Goal: Information Seeking & Learning: Learn about a topic

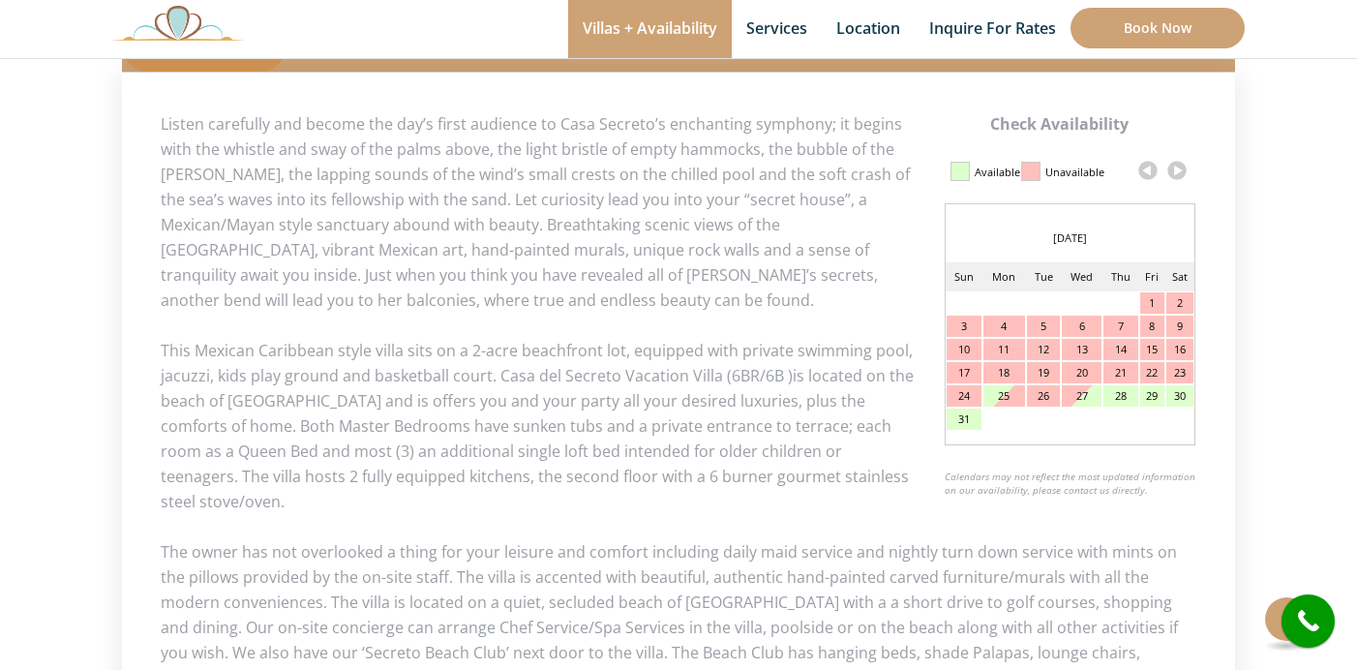
scroll to position [910, 0]
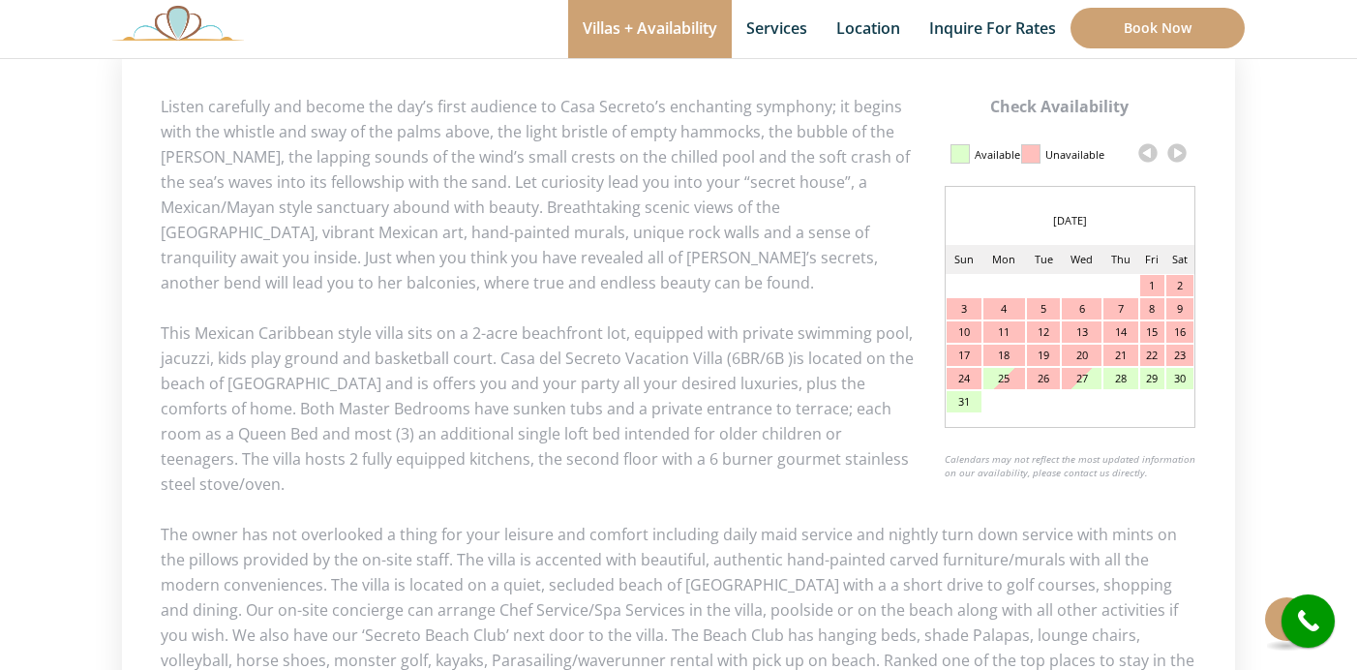
click at [1183, 145] on link at bounding box center [1176, 152] width 29 height 29
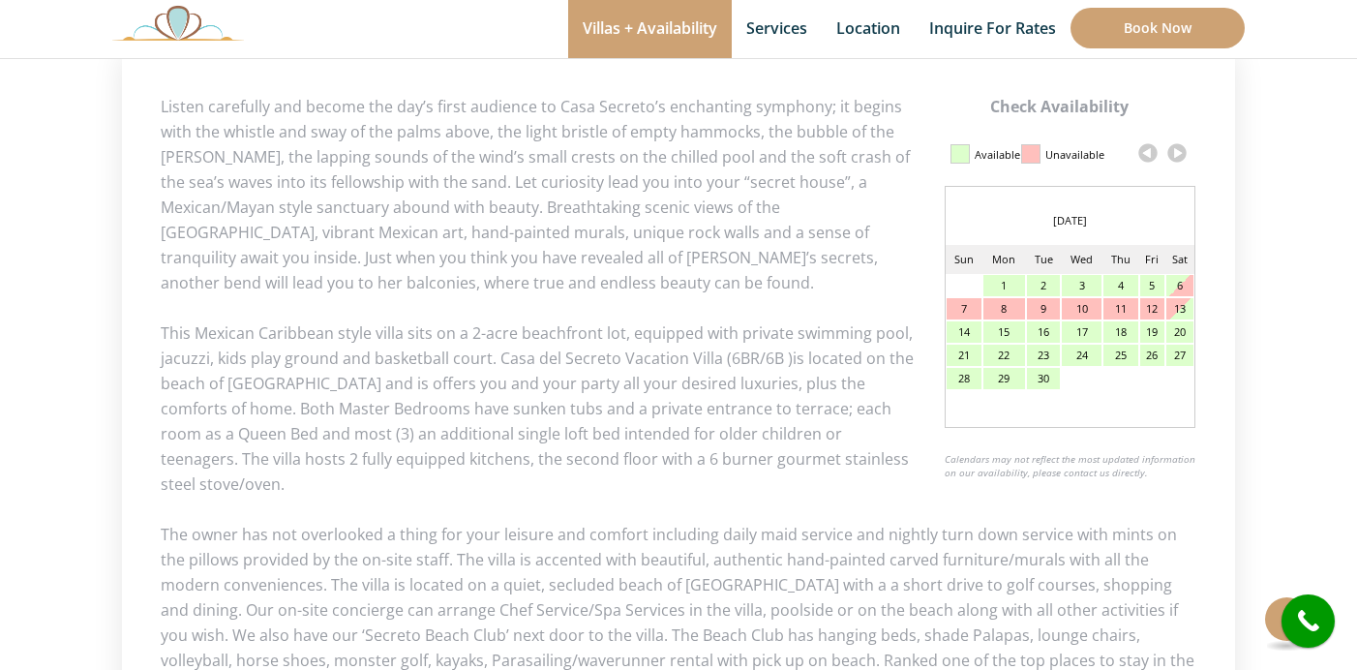
click at [1183, 145] on link at bounding box center [1176, 152] width 29 height 29
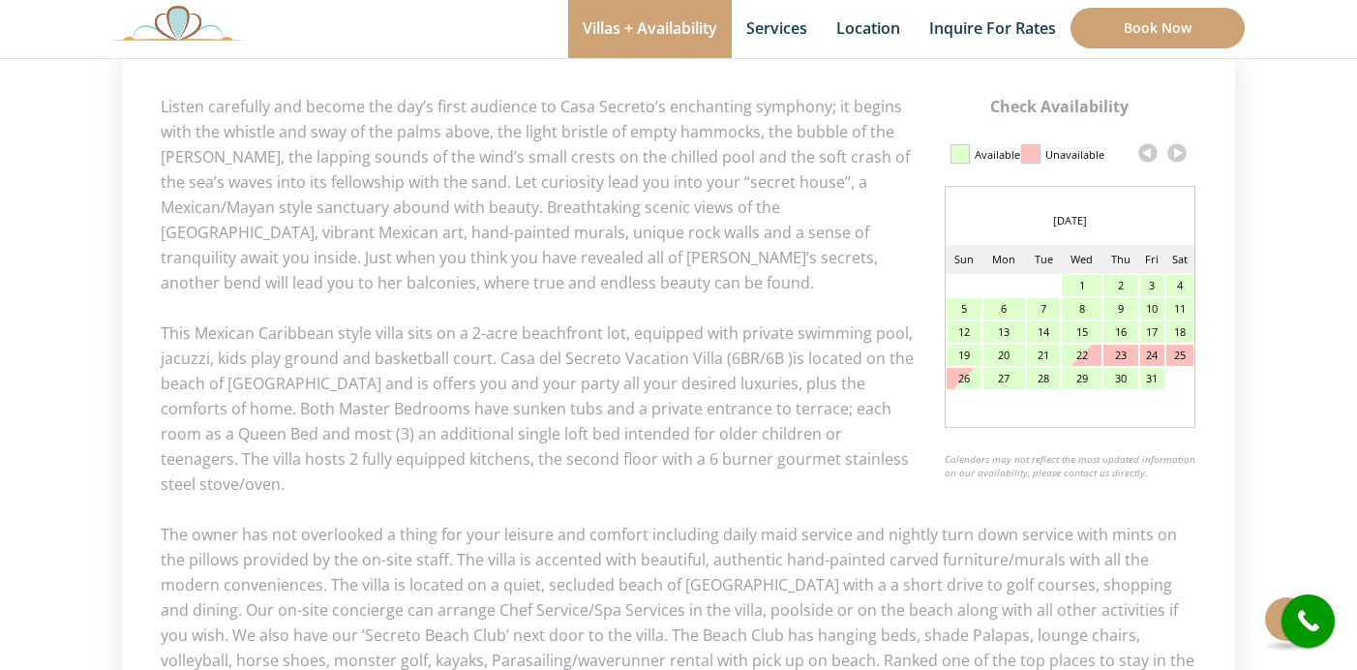
click at [1183, 145] on link at bounding box center [1176, 152] width 29 height 29
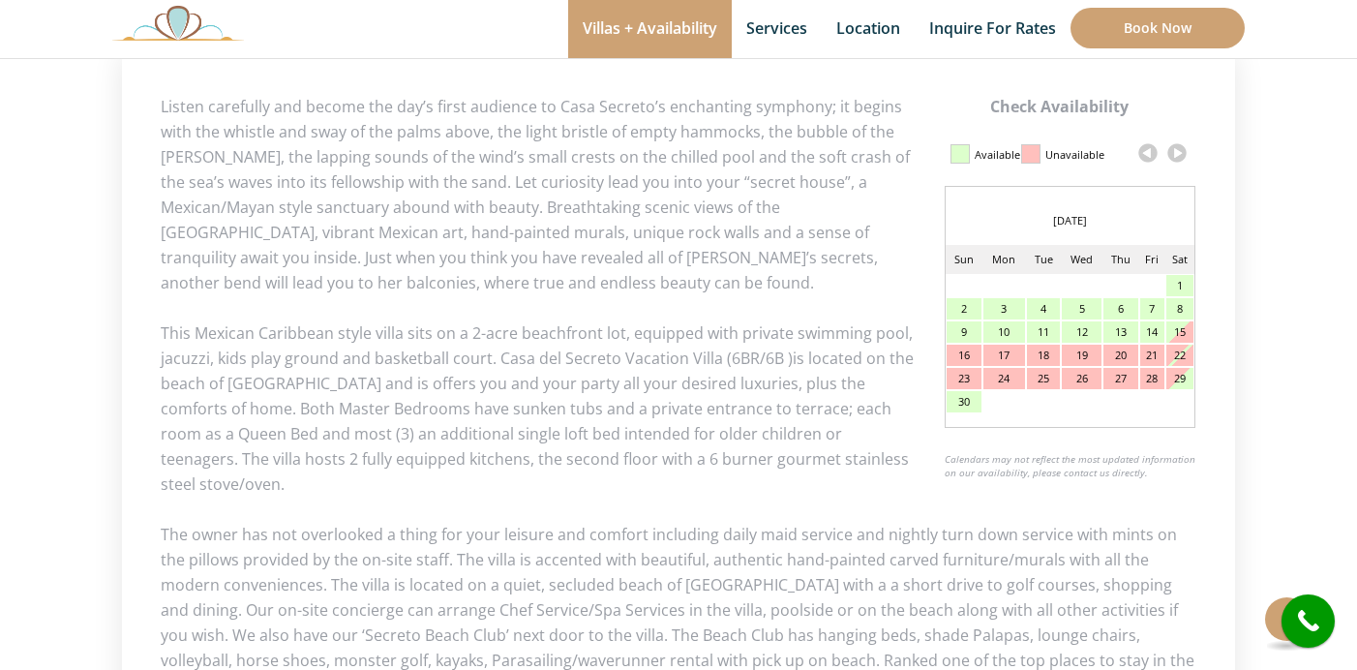
click at [1180, 153] on link at bounding box center [1176, 152] width 29 height 29
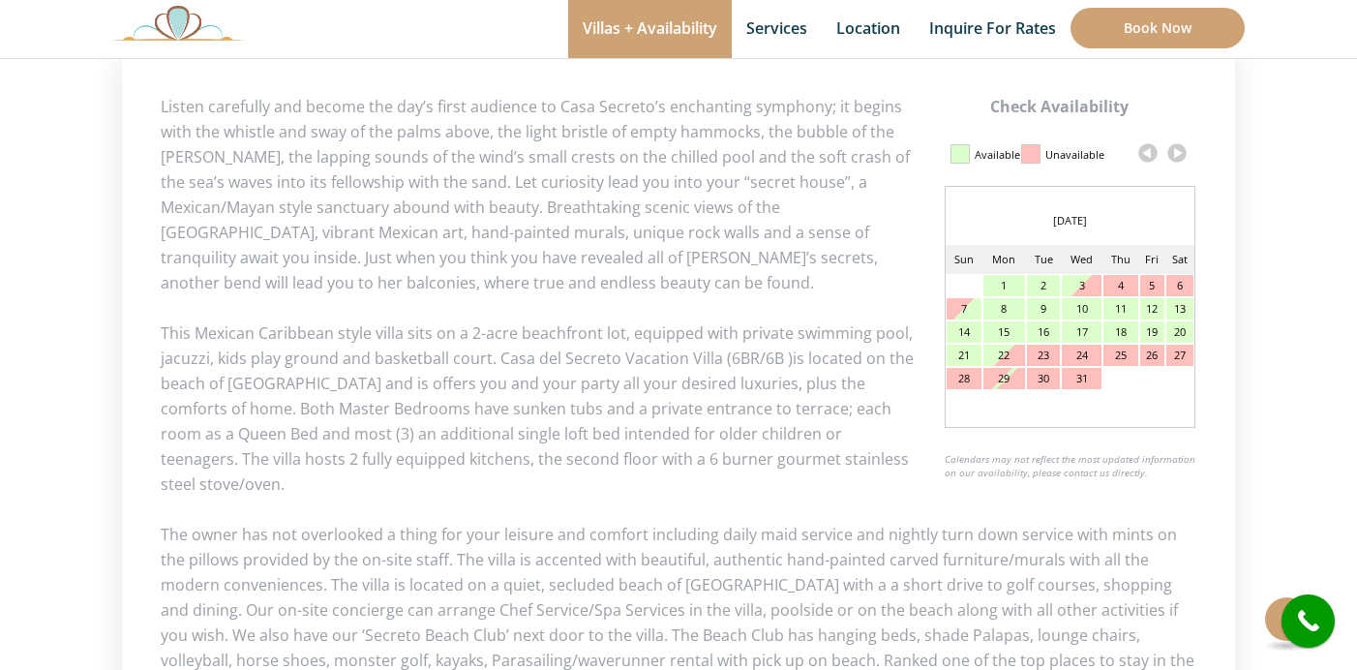
click at [1180, 162] on link at bounding box center [1176, 152] width 29 height 29
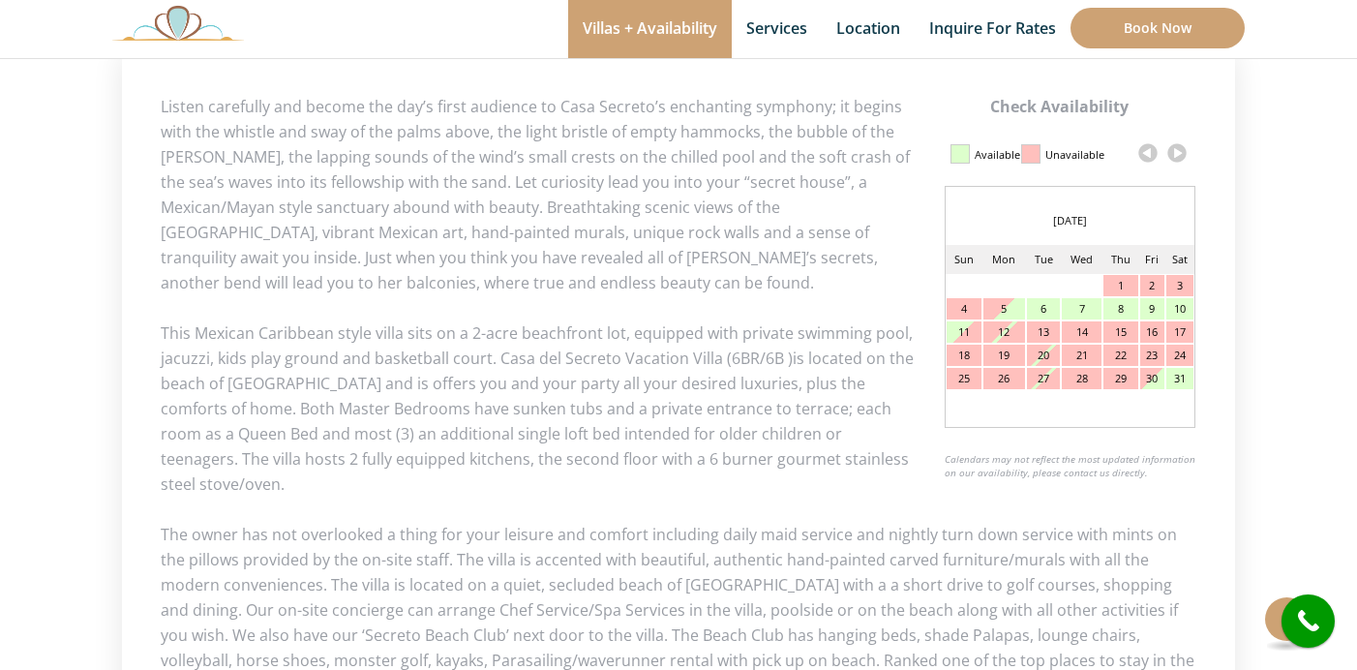
click at [1180, 155] on link at bounding box center [1176, 152] width 29 height 29
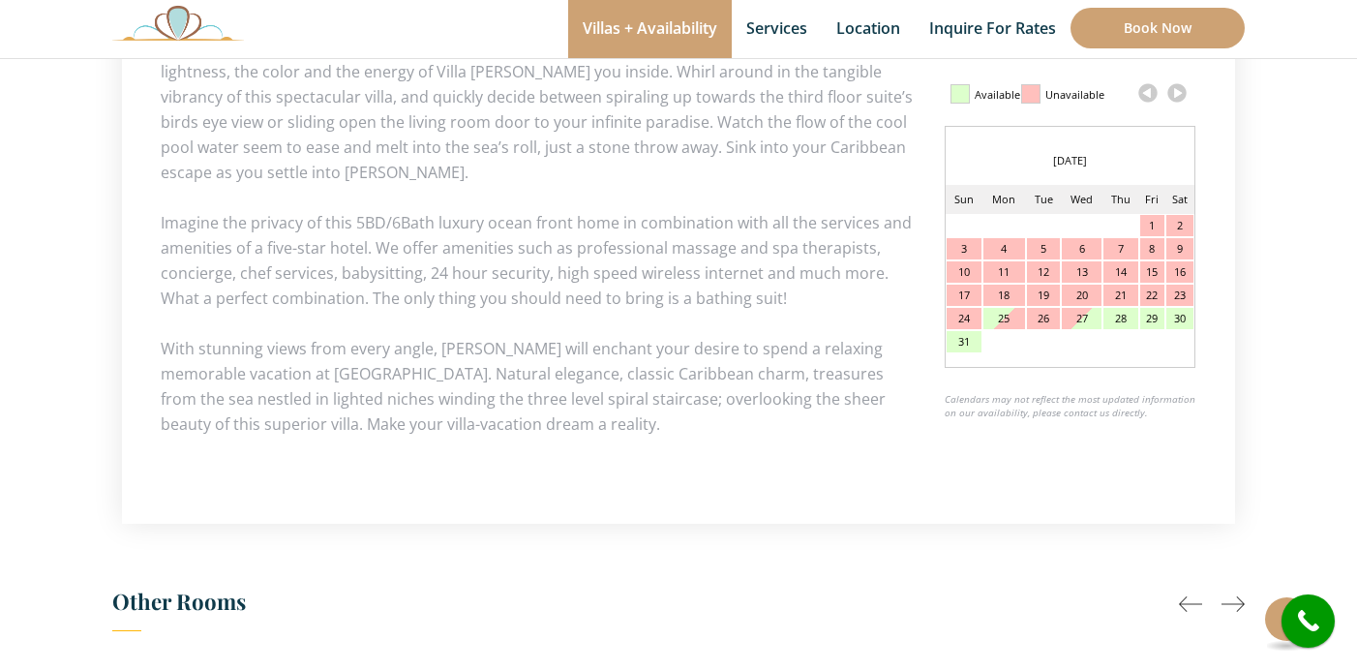
scroll to position [997, 0]
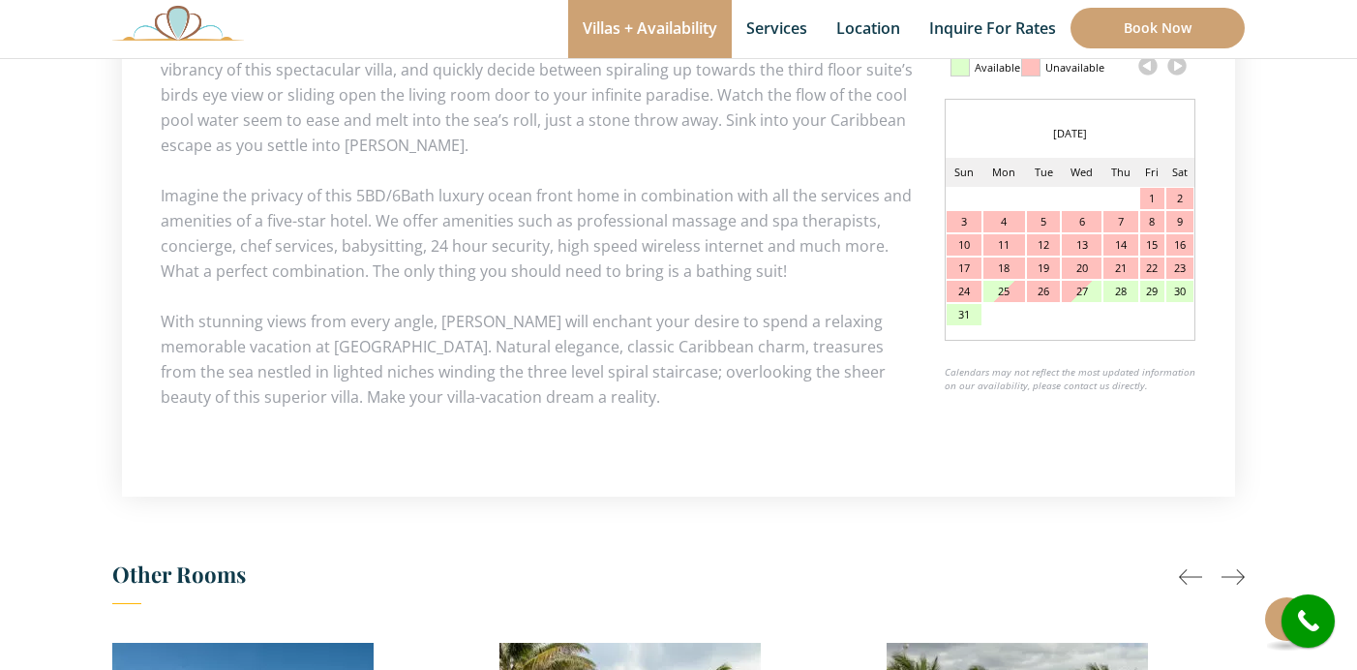
click at [1177, 71] on link at bounding box center [1176, 65] width 29 height 29
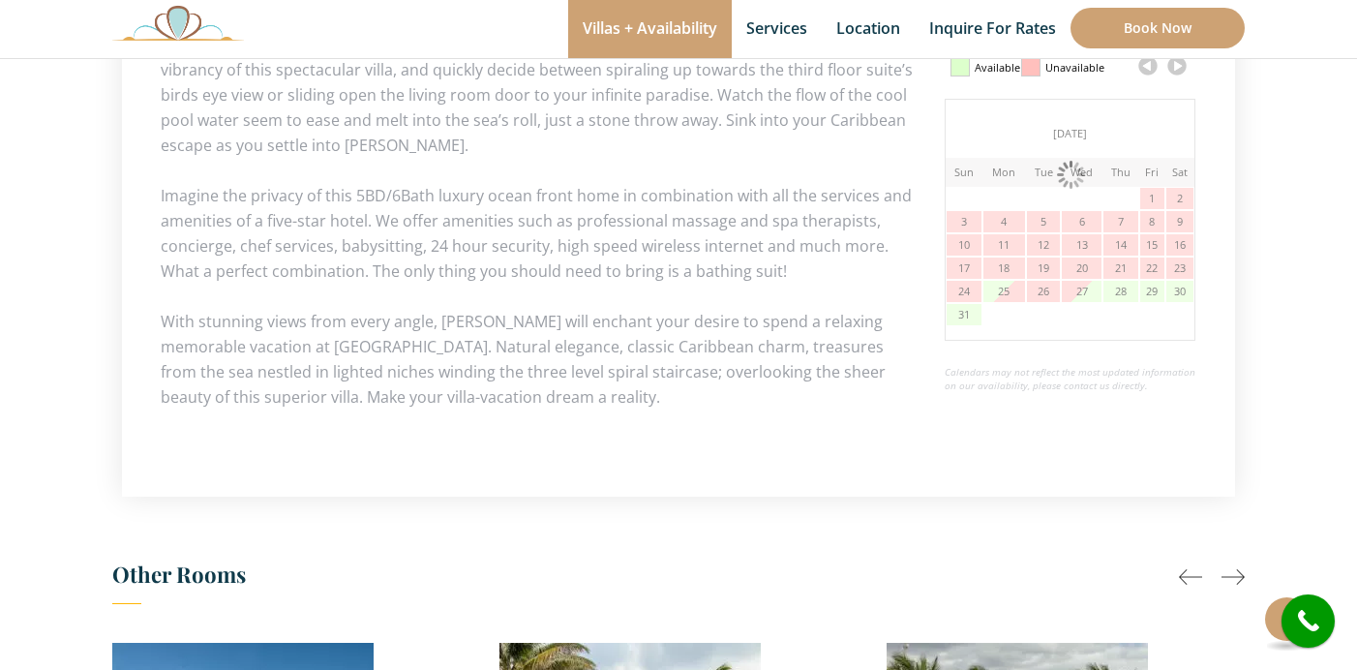
click at [1177, 71] on link at bounding box center [1176, 65] width 29 height 29
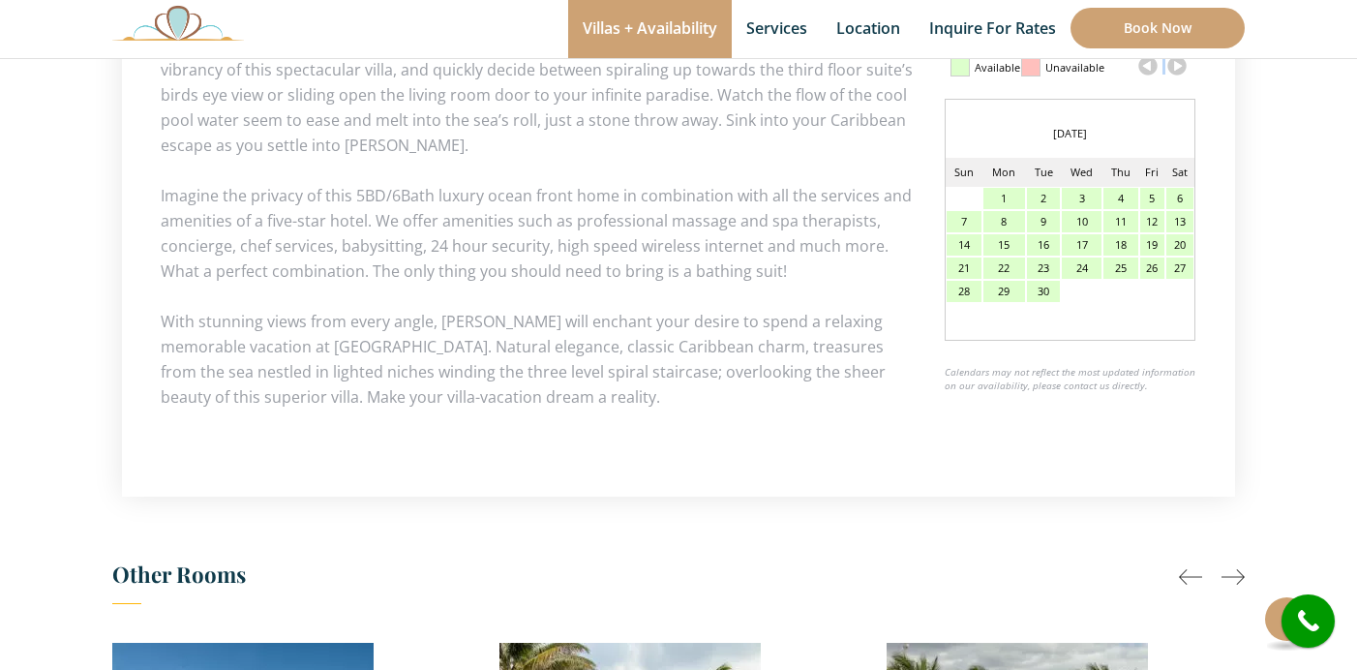
click at [1177, 71] on link at bounding box center [1176, 65] width 29 height 29
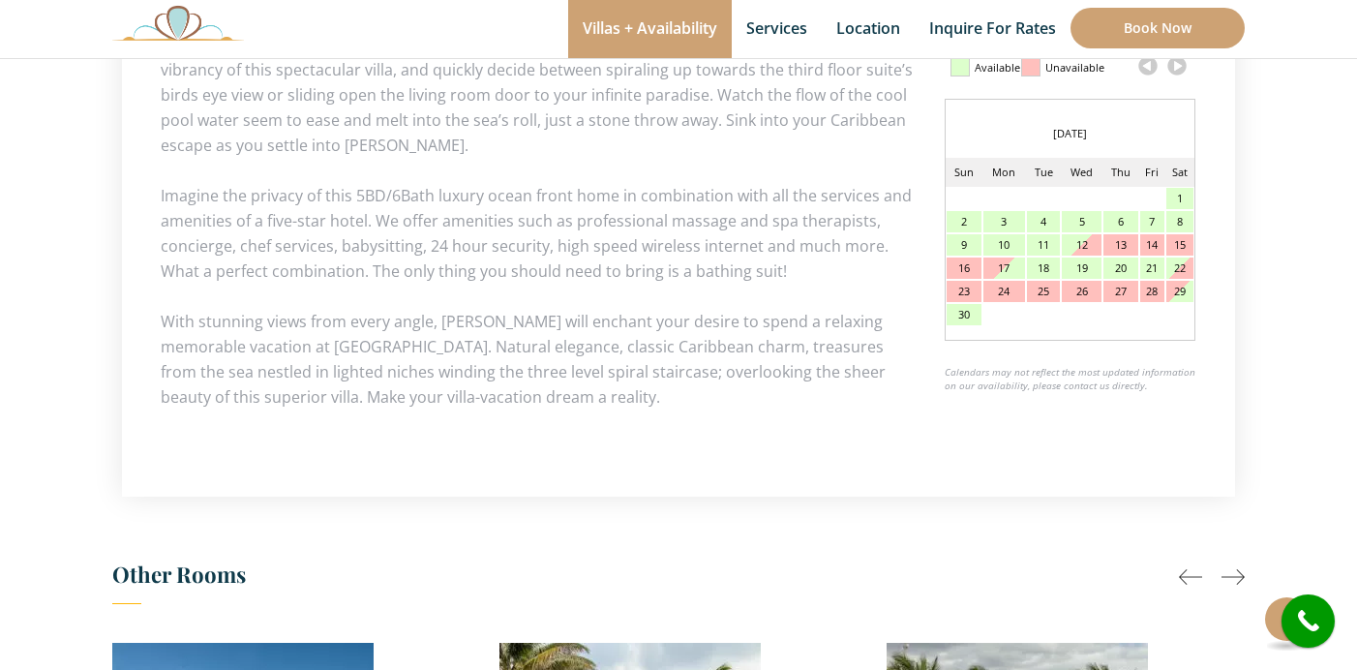
click at [1177, 71] on link at bounding box center [1176, 65] width 29 height 29
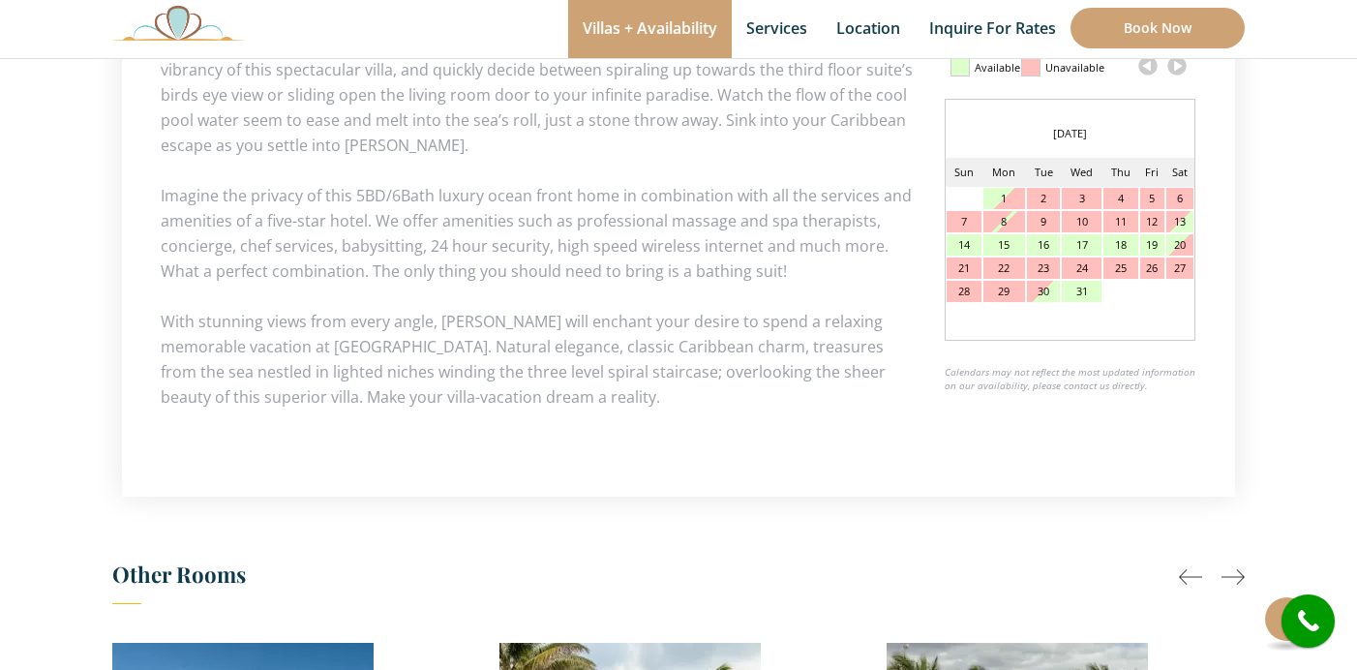
click at [1177, 71] on link at bounding box center [1176, 65] width 29 height 29
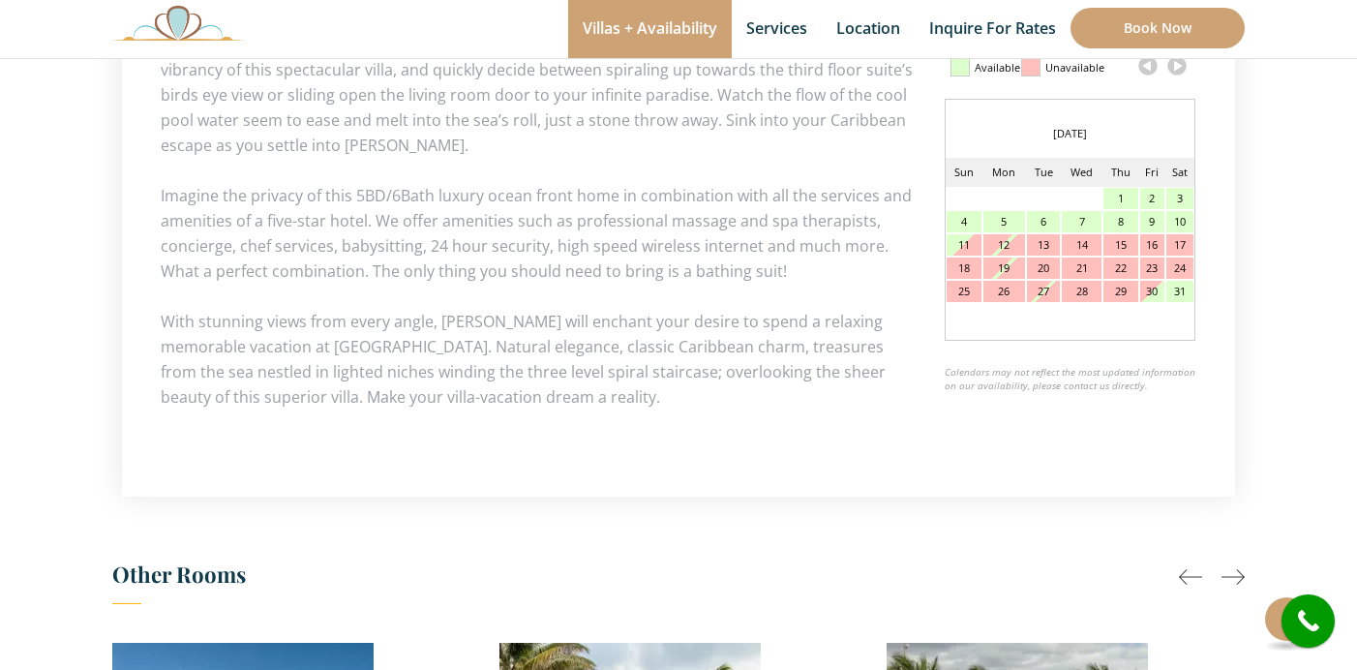
click at [1177, 71] on link at bounding box center [1176, 65] width 29 height 29
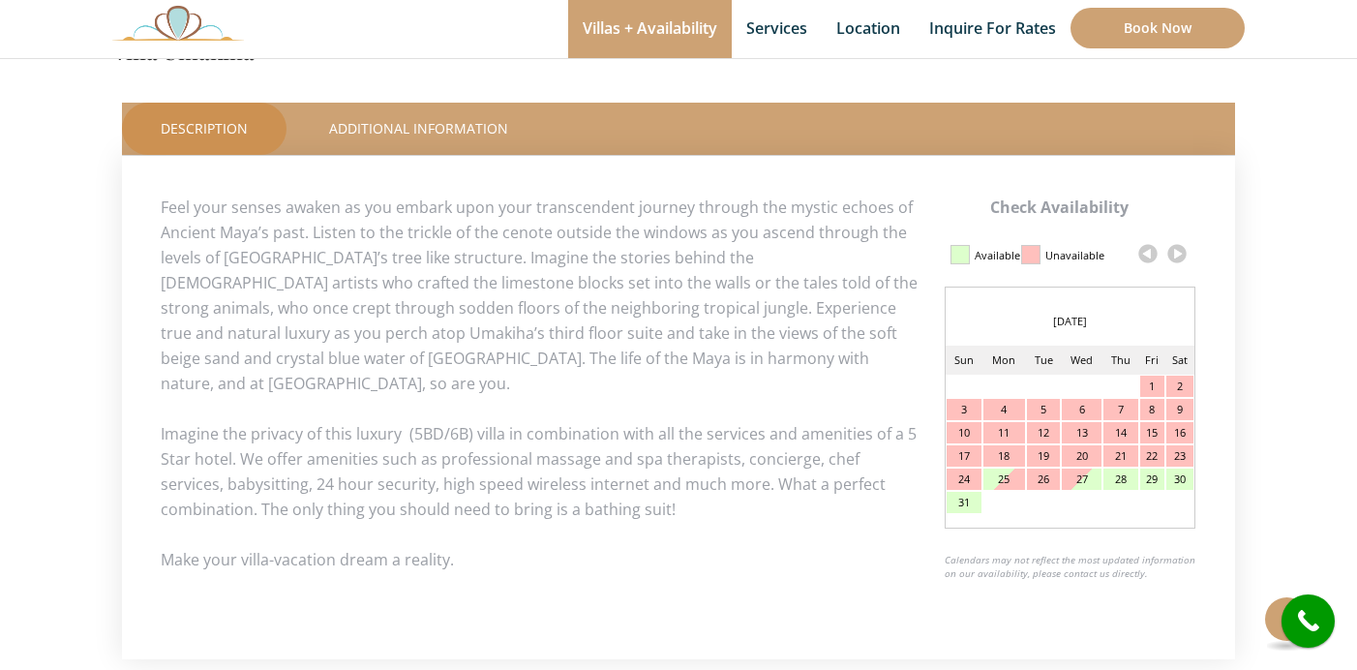
scroll to position [817, 0]
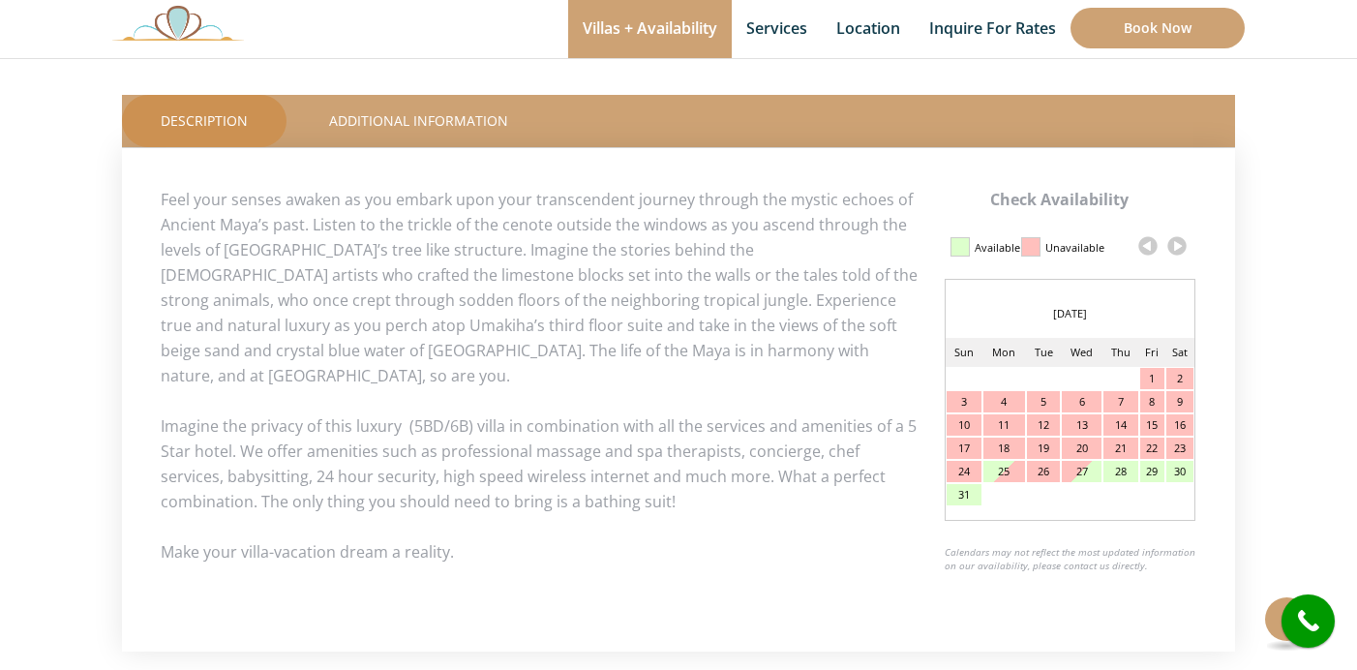
click at [1185, 250] on link at bounding box center [1176, 245] width 29 height 29
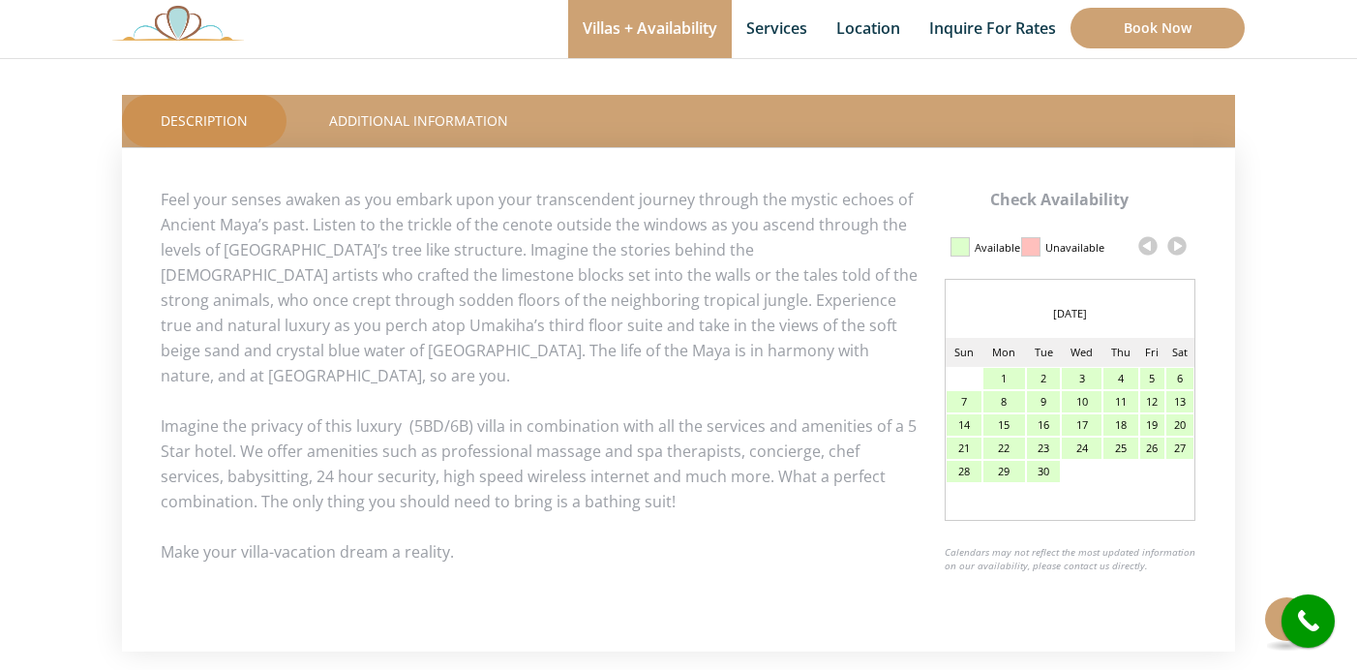
click at [1185, 250] on link at bounding box center [1176, 245] width 29 height 29
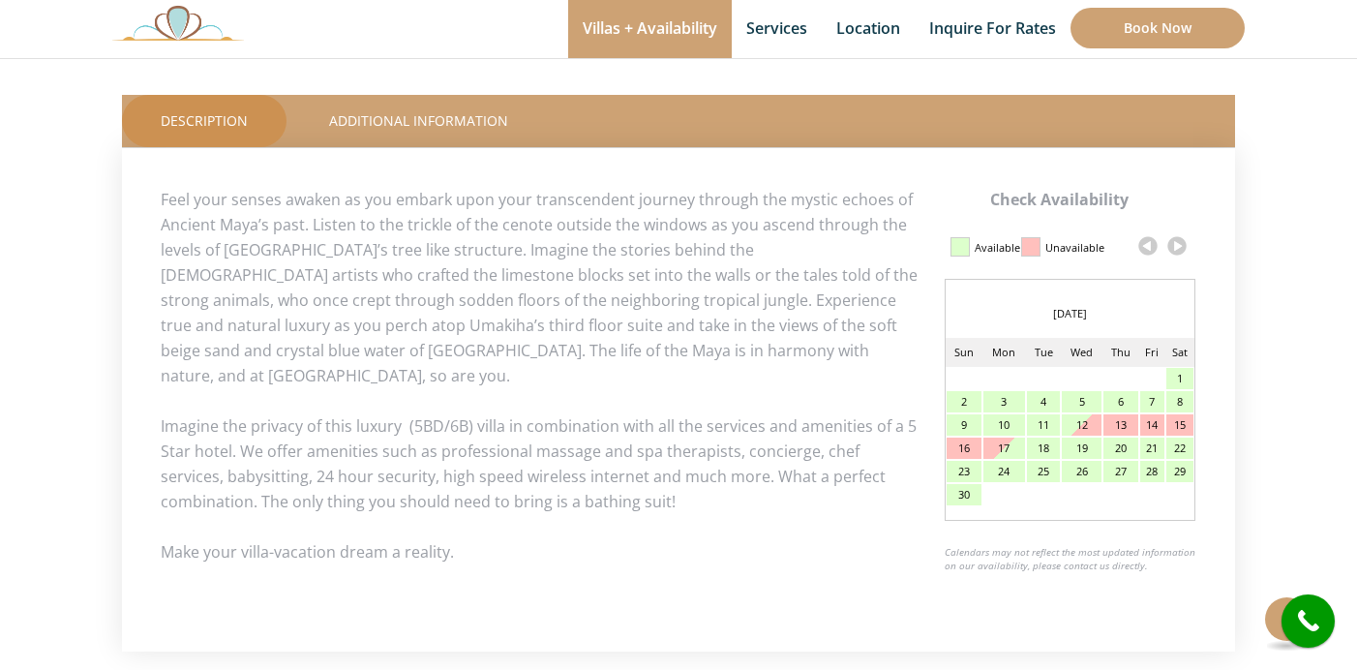
scroll to position [362, 0]
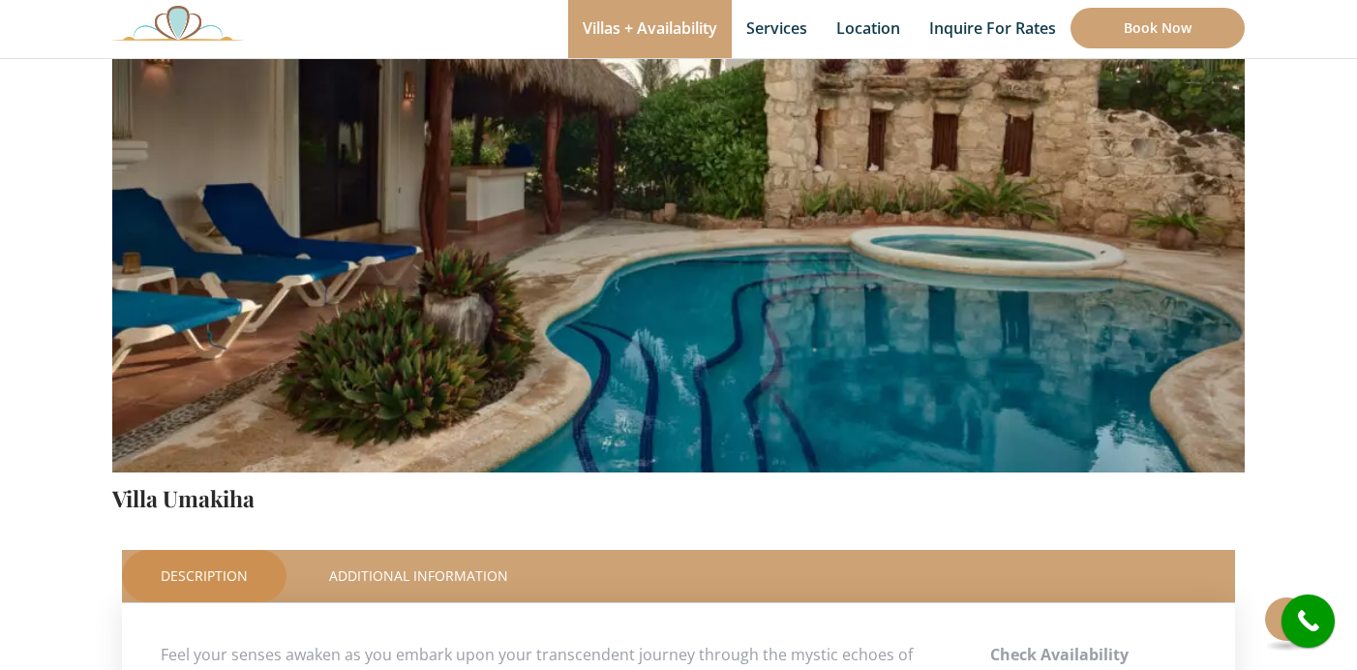
click at [1185, 250] on img at bounding box center [678, 99] width 1132 height 755
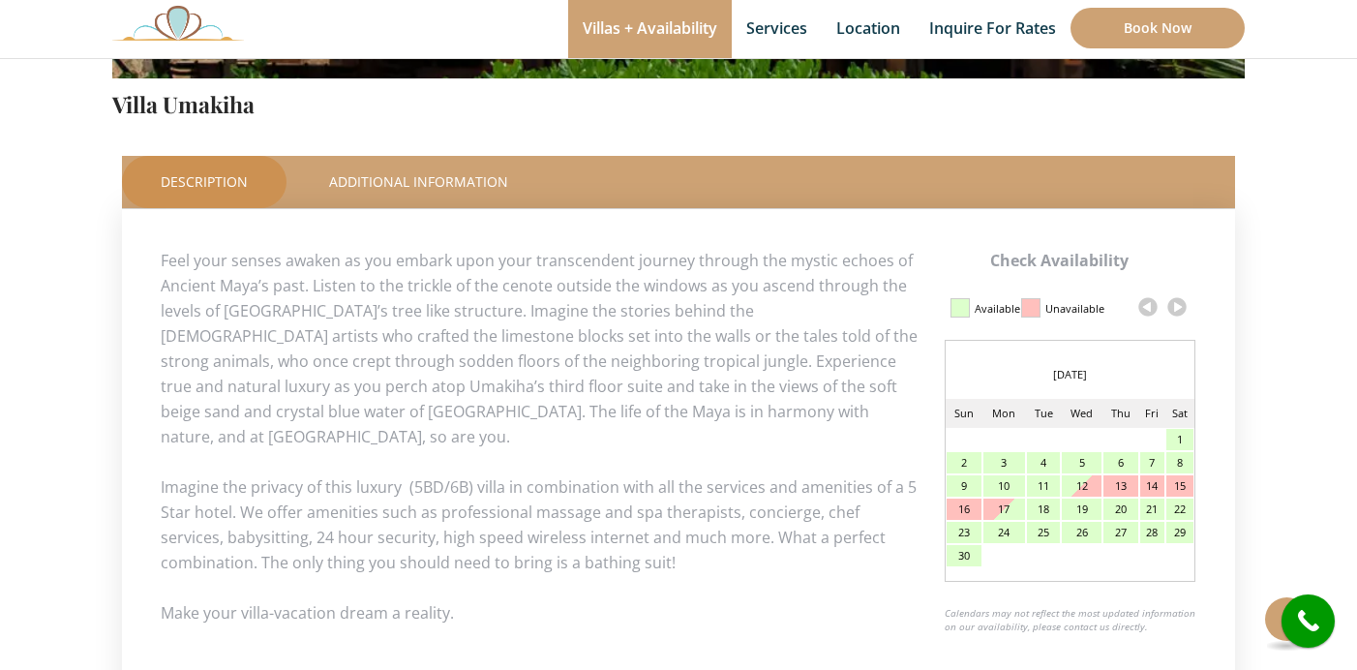
scroll to position [758, 0]
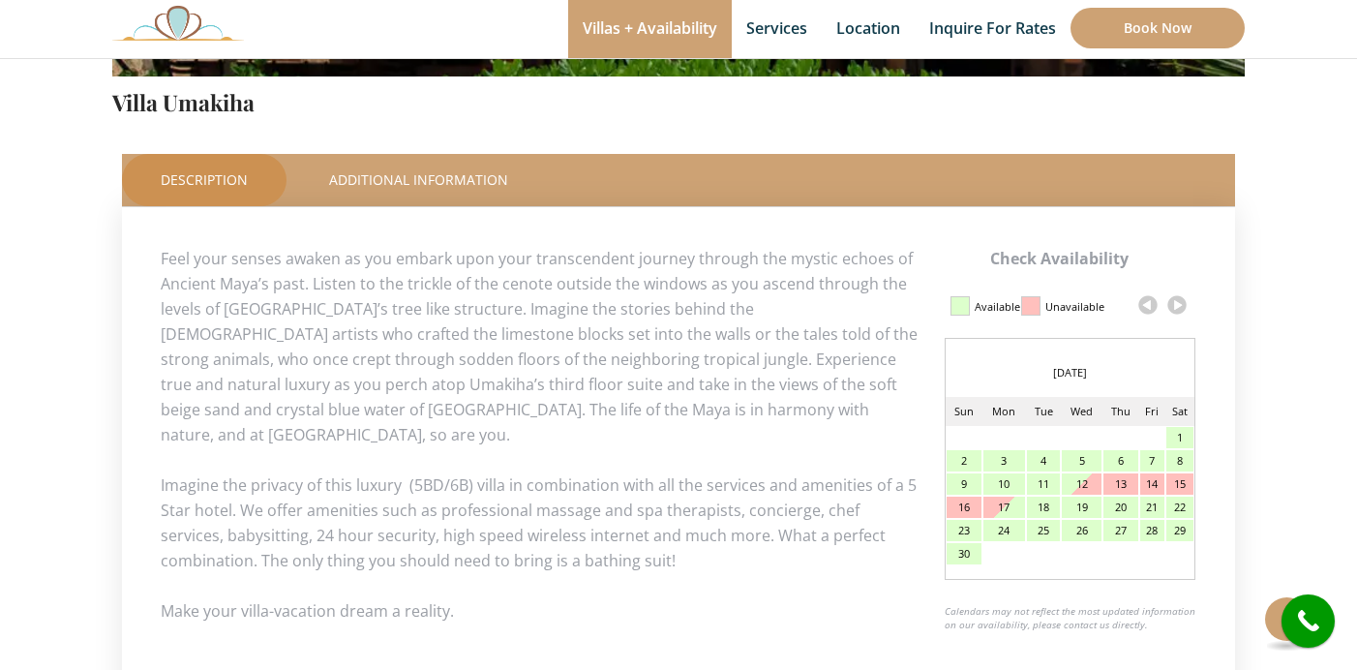
click at [1182, 309] on link at bounding box center [1176, 304] width 29 height 29
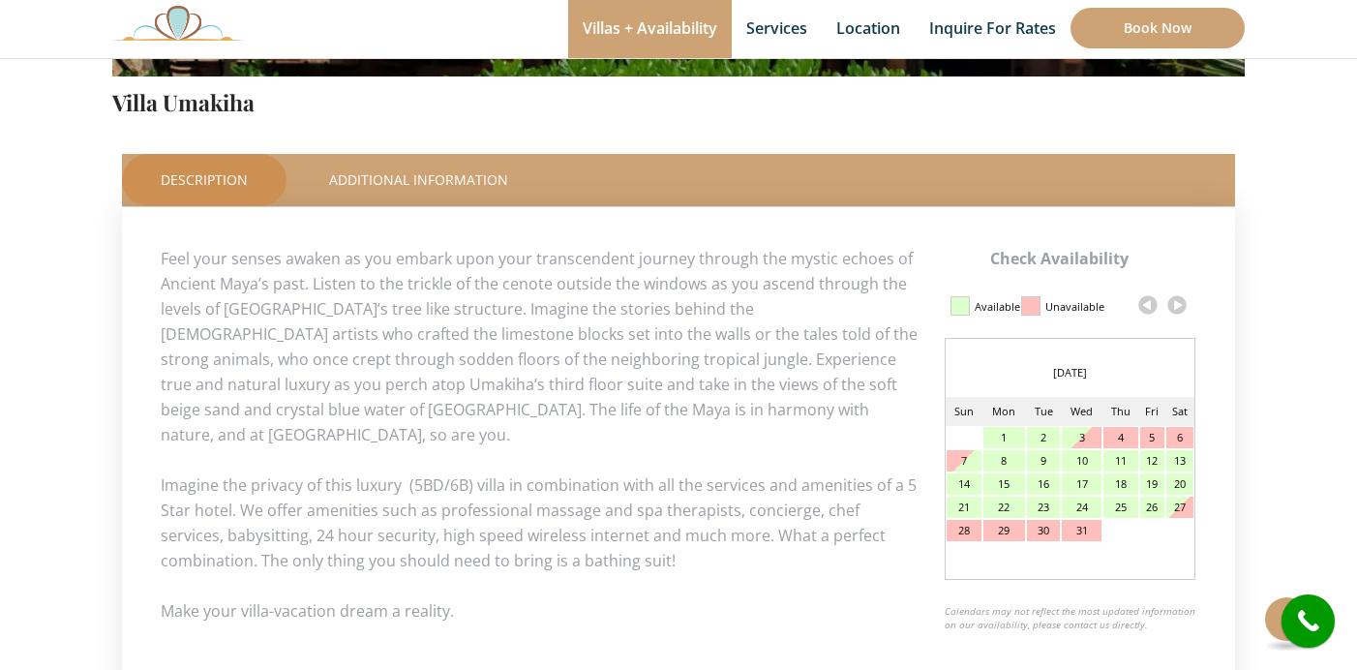
click at [1182, 309] on link at bounding box center [1176, 304] width 29 height 29
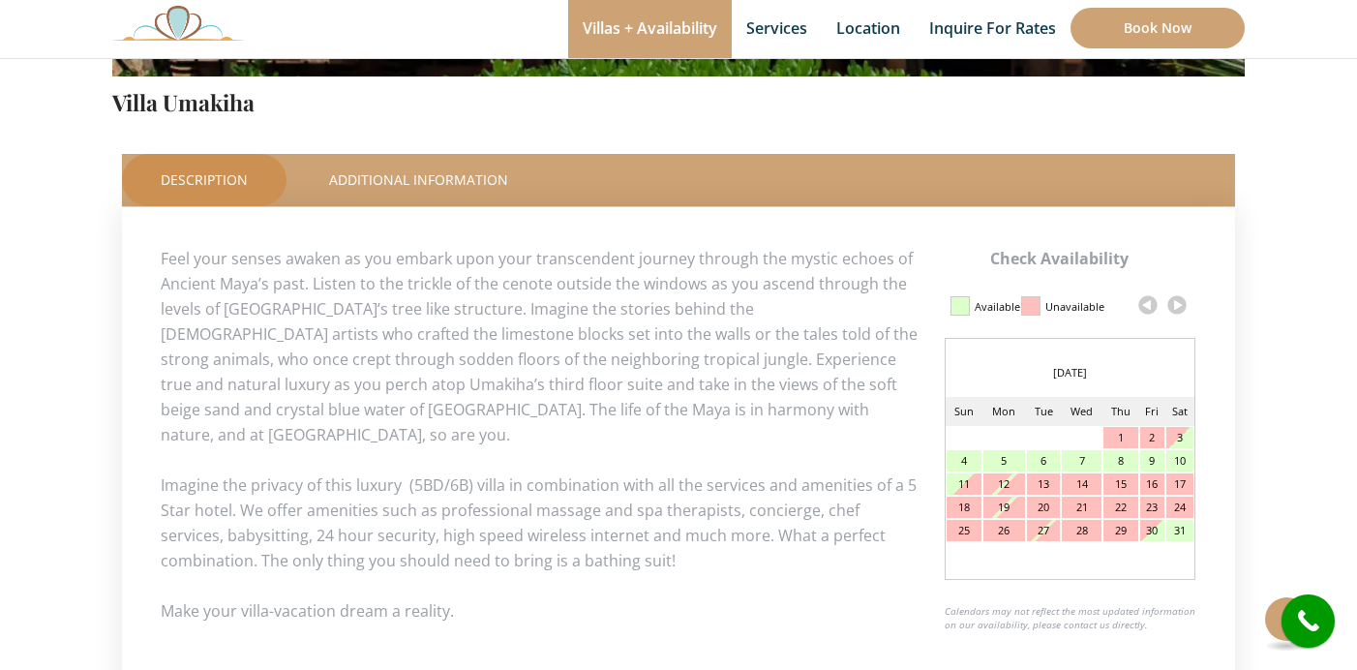
click at [1182, 309] on link at bounding box center [1176, 304] width 29 height 29
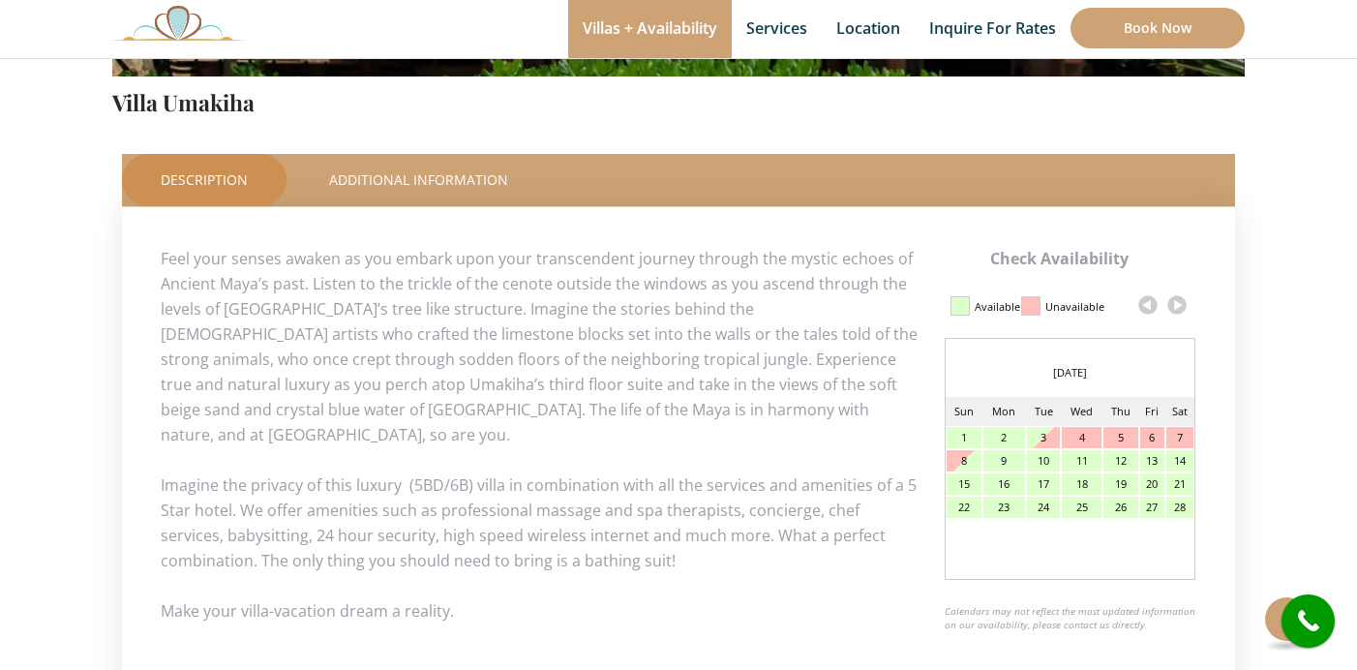
scroll to position [0, 0]
